Goal: Task Accomplishment & Management: Use online tool/utility

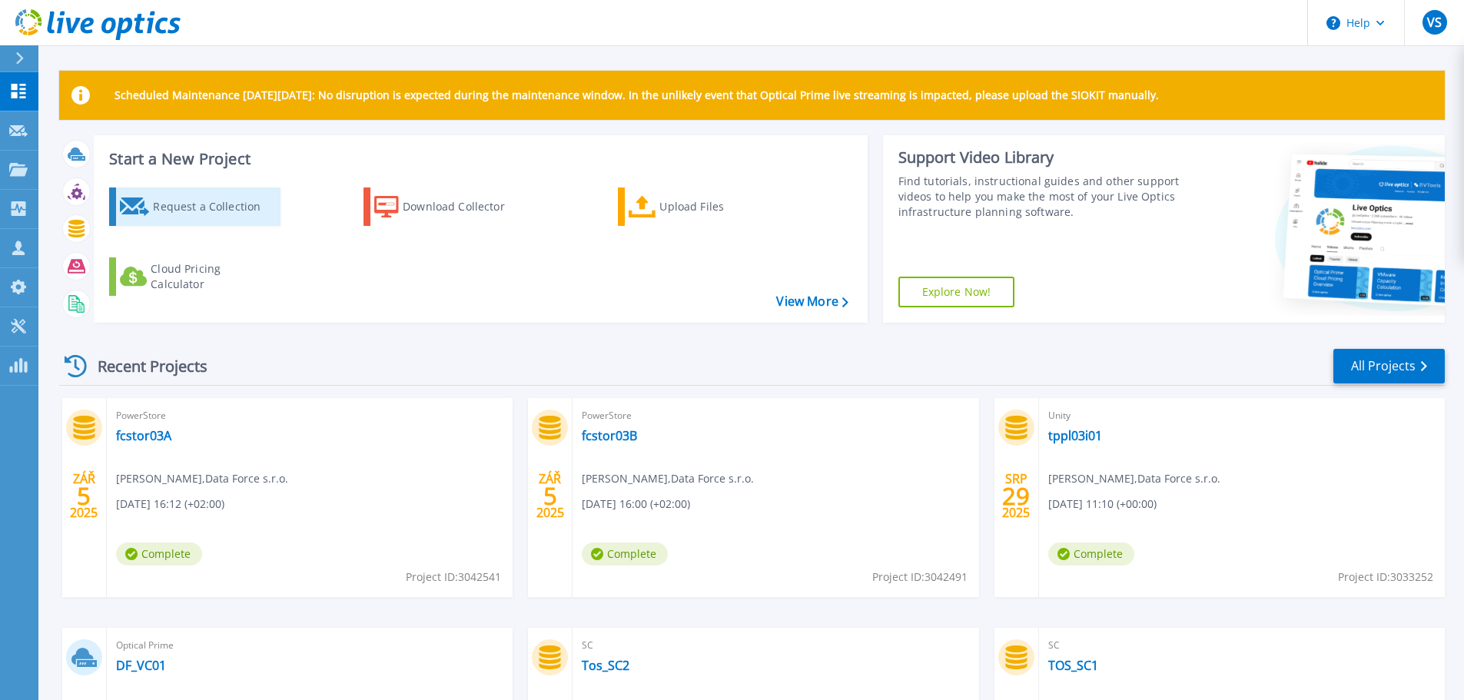
click at [215, 207] on div "Request a Collection" at bounding box center [214, 206] width 123 height 31
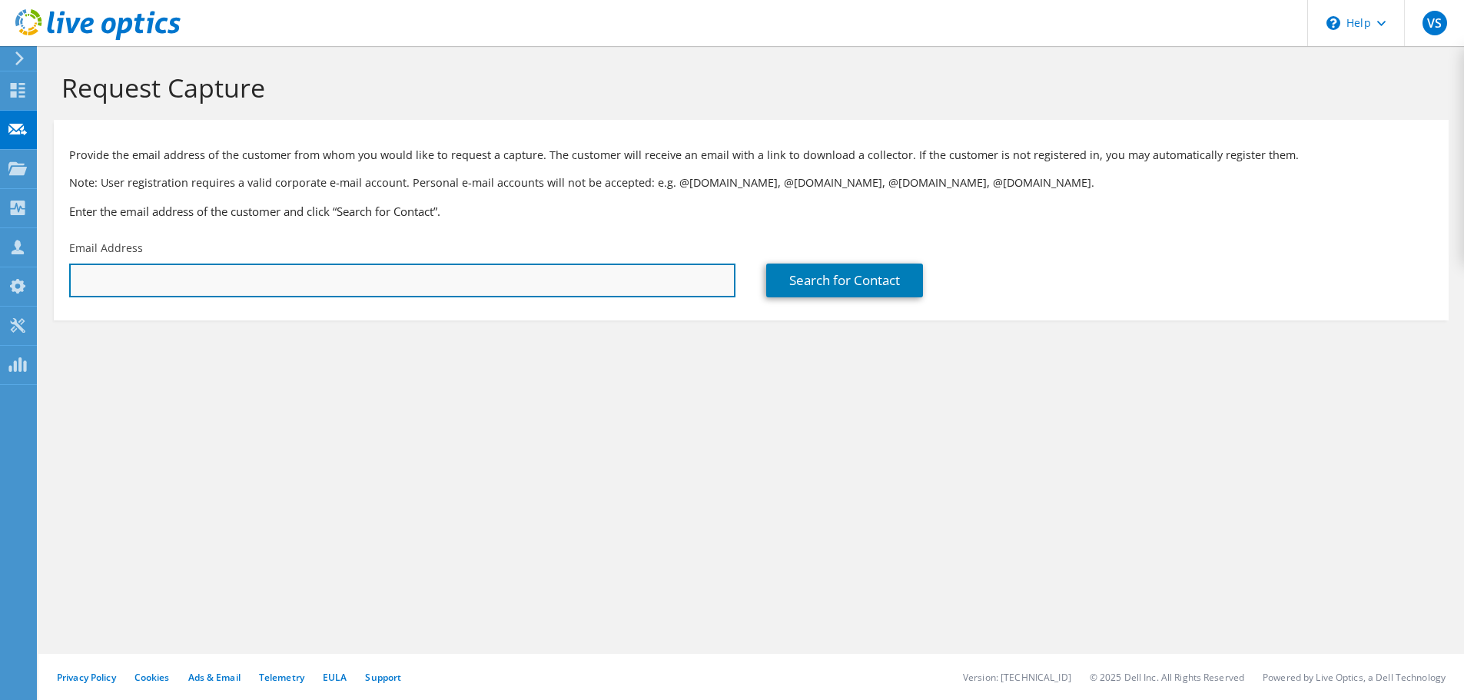
click at [236, 290] on input "text" at bounding box center [402, 281] width 666 height 34
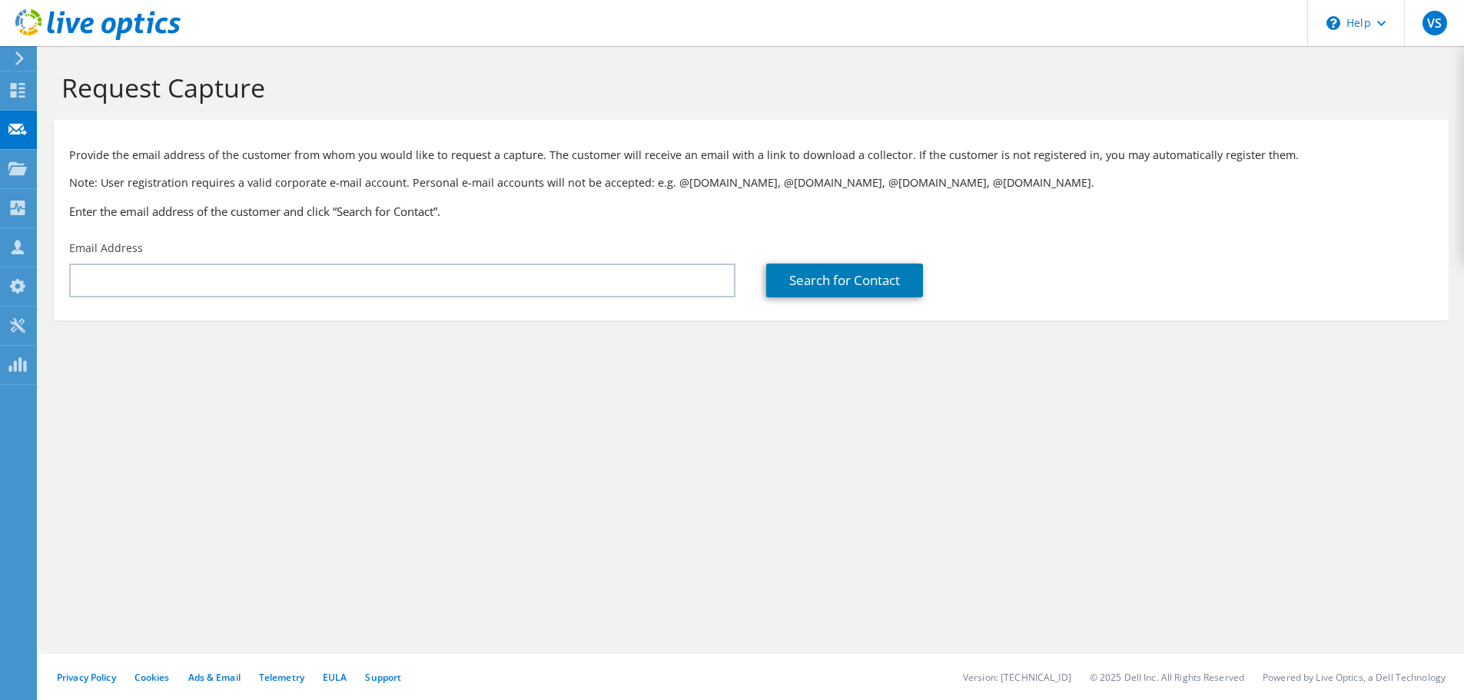
click at [10, 64] on div at bounding box center [16, 59] width 17 height 14
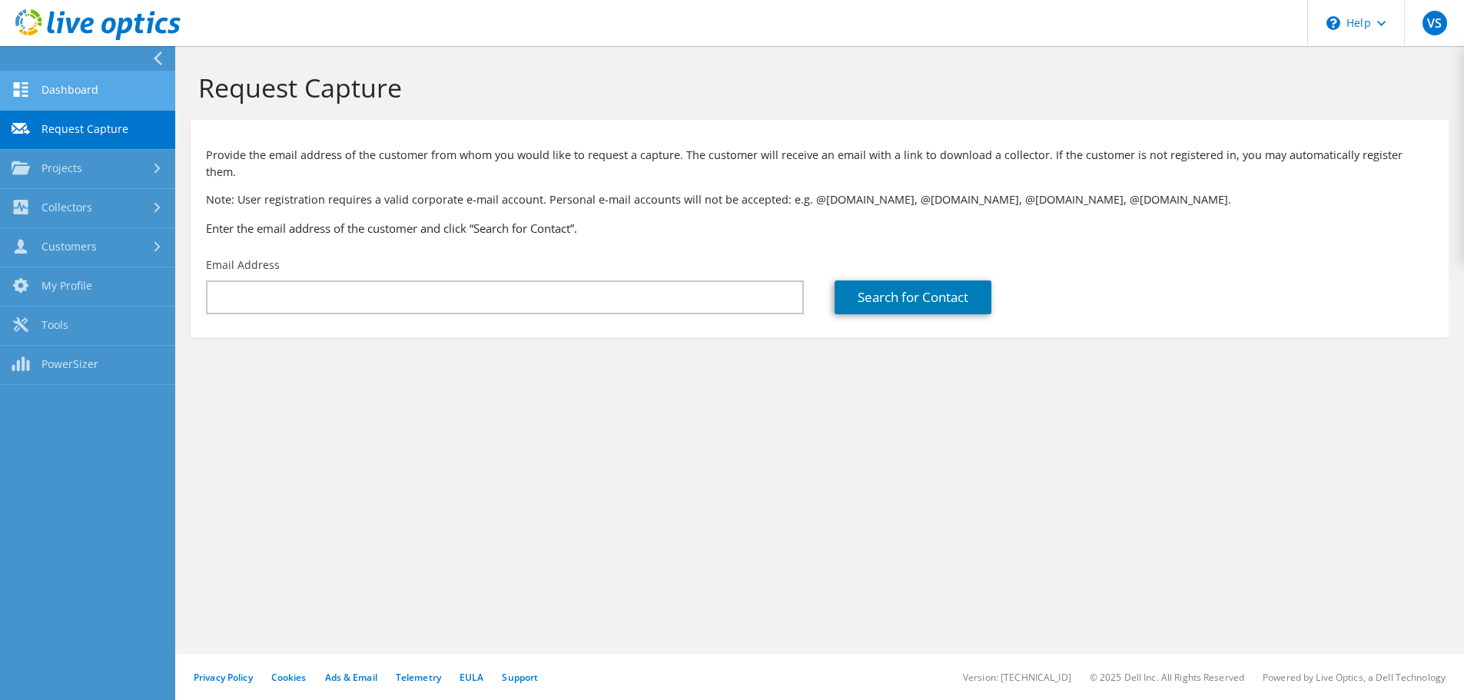
click at [68, 91] on link "Dashboard" at bounding box center [87, 90] width 175 height 39
